Goal: Register for event/course

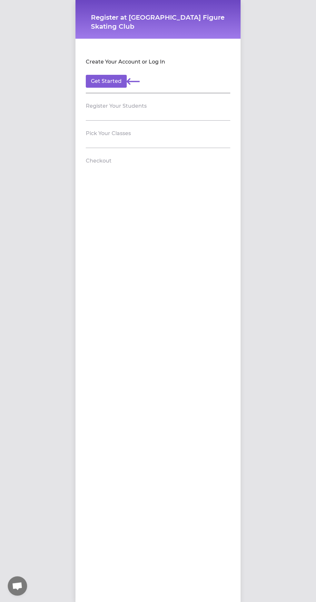
click at [154, 62] on h2 "Create Your Account or Log In" at bounding box center [125, 62] width 79 height 8
click at [102, 85] on button "Get Started" at bounding box center [106, 81] width 41 height 13
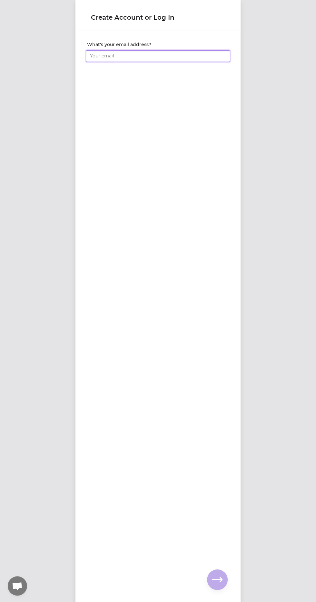
click at [202, 56] on input "What's your email address?" at bounding box center [158, 56] width 145 height 12
type input "[EMAIL_ADDRESS][DOMAIN_NAME]"
click input "submit" at bounding box center [0, 0] width 0 height 0
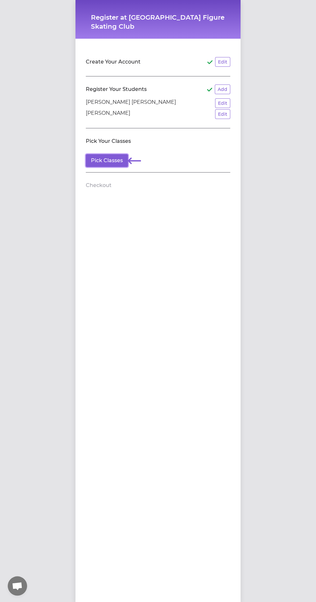
click at [109, 158] on button "Pick Classes" at bounding box center [107, 160] width 42 height 13
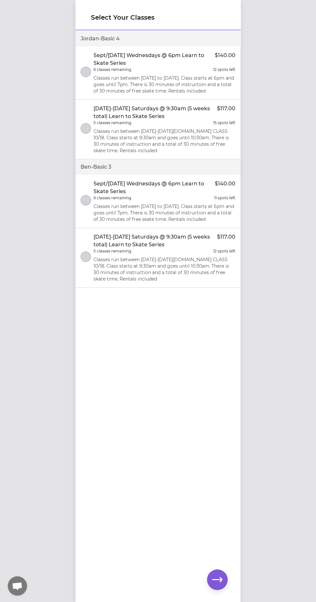
click at [204, 198] on div "6 classes remaining 11 spots left" at bounding box center [165, 198] width 142 height 5
click at [149, 75] on p "Classes run between [DATE] to [DATE]. Class starts at 6pm and goes until 7pm. T…" at bounding box center [165, 84] width 142 height 19
click at [217, 580] on icon "button" at bounding box center [217, 580] width 10 height 10
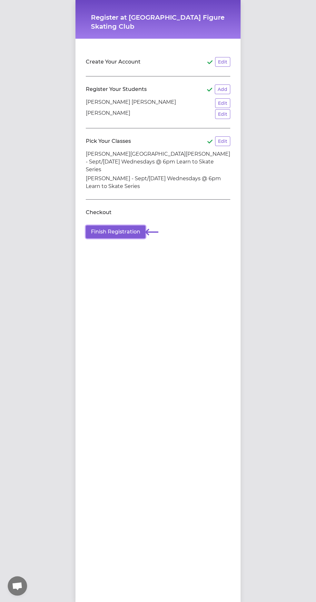
click at [123, 226] on button "Finish Registration" at bounding box center [116, 232] width 60 height 13
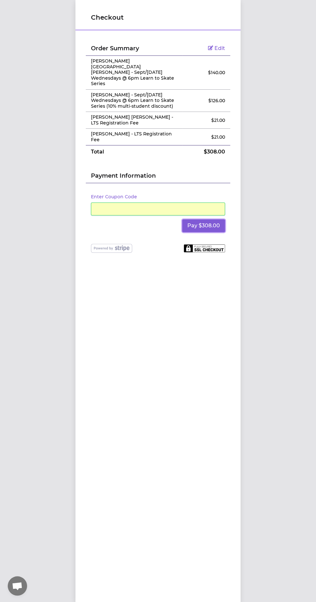
click at [220, 219] on button "Pay $308.00" at bounding box center [203, 225] width 43 height 13
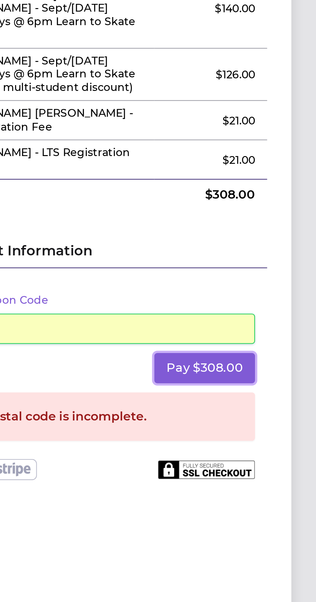
click at [213, 219] on button "Pay $308.00" at bounding box center [203, 225] width 43 height 13
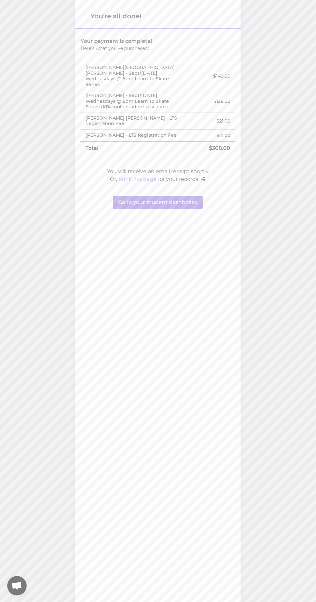
scroll to position [5, 0]
